Goal: Check status: Check status

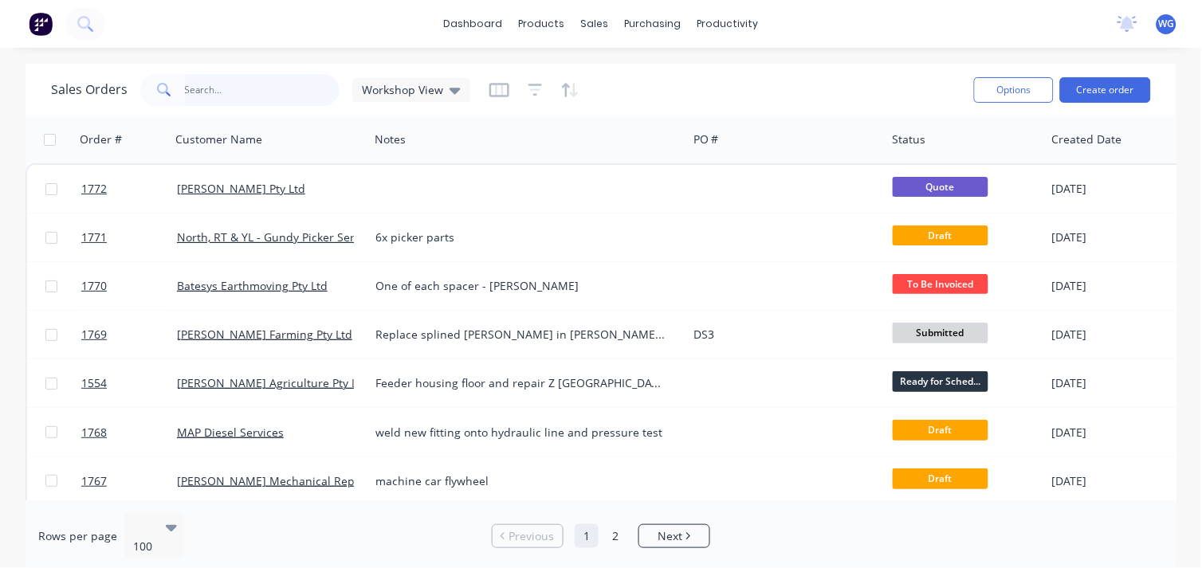
click at [229, 91] on input "text" at bounding box center [262, 90] width 155 height 32
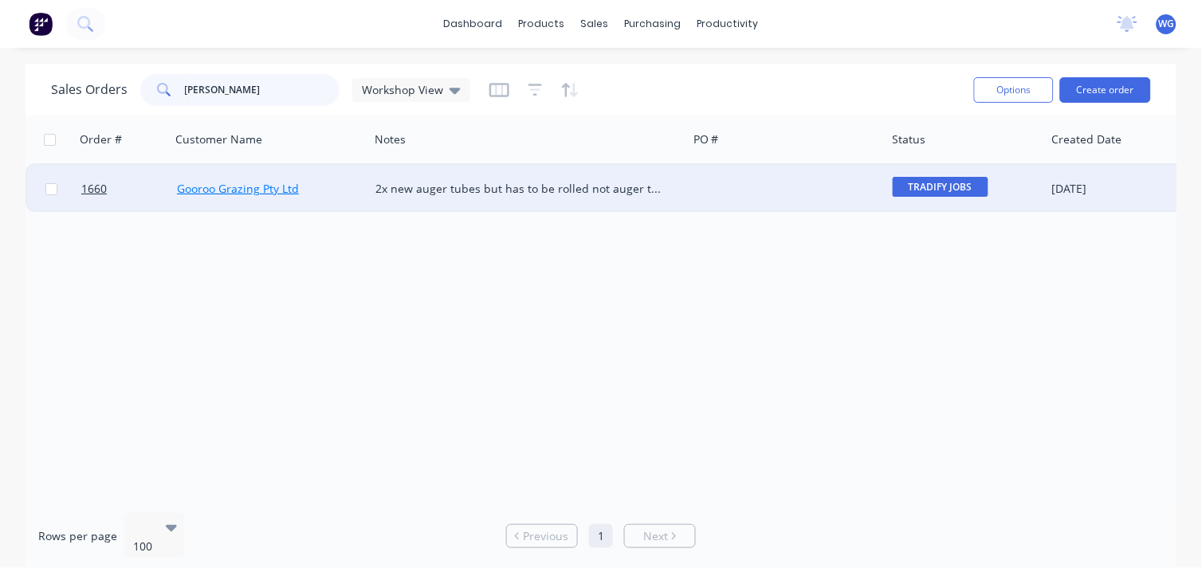
type input "[PERSON_NAME]"
click at [234, 189] on link "Gooroo Grazing Pty Ltd" at bounding box center [238, 188] width 122 height 15
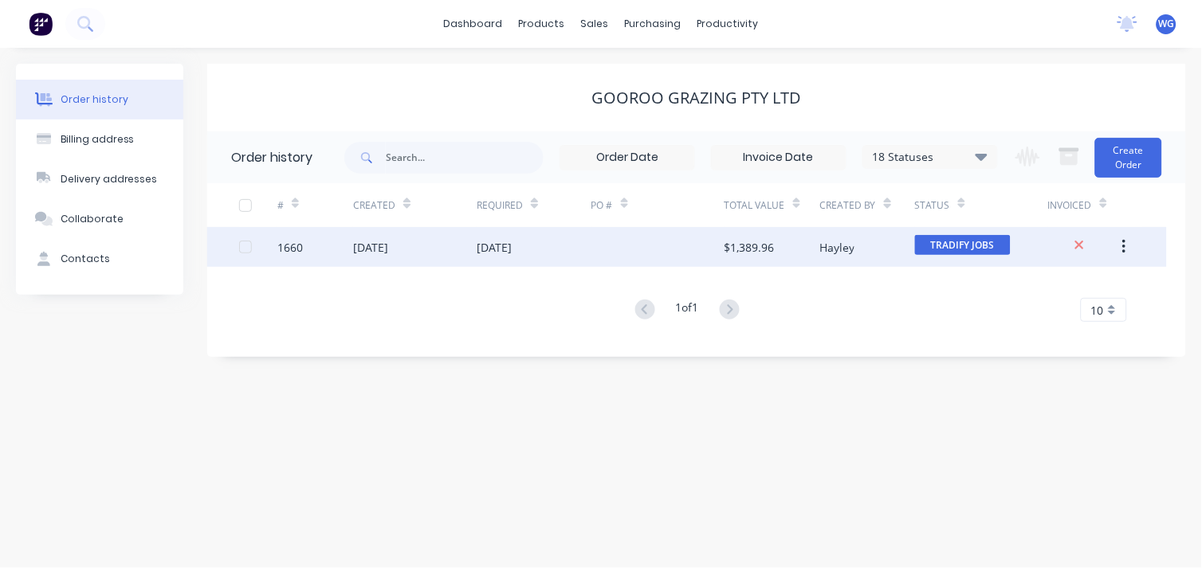
click at [320, 247] on div "1660" at bounding box center [315, 247] width 77 height 40
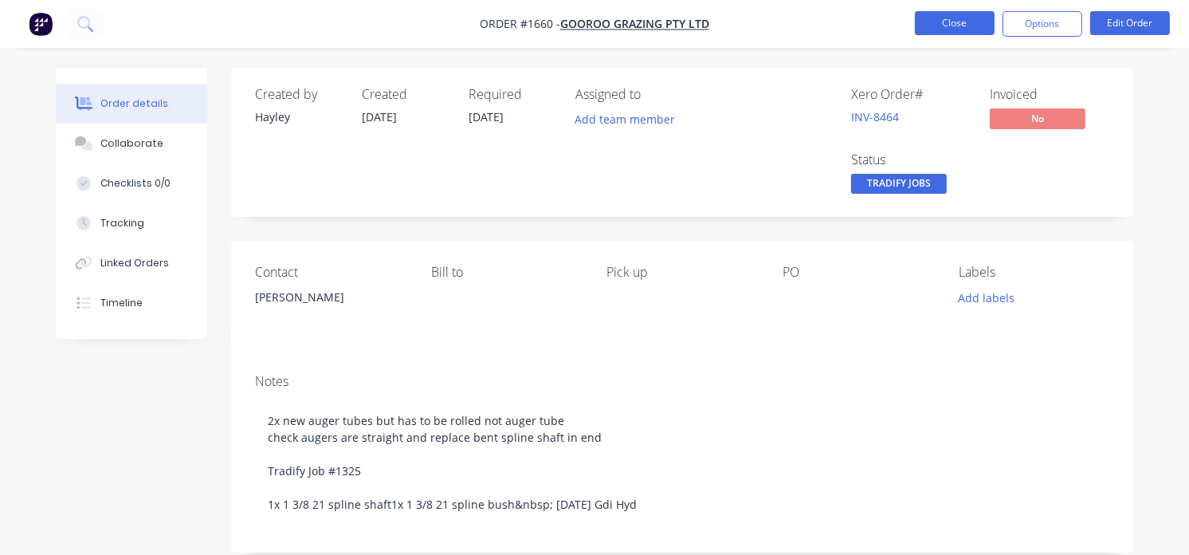
click at [956, 26] on button "Close" at bounding box center [955, 23] width 80 height 24
